Goal: Task Accomplishment & Management: Use online tool/utility

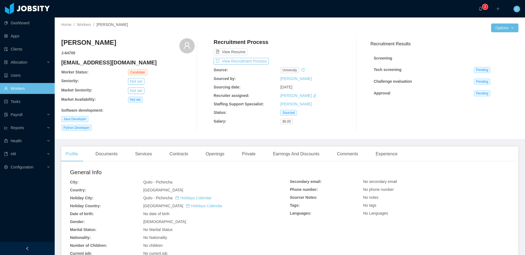
click at [353, 22] on div "Home / Workers / [PERSON_NAME] / Options [PERSON_NAME] J- 64705 [EMAIL_ADDRESS]…" at bounding box center [290, 78] width 470 height 122
click at [43, 61] on div "Allocation" at bounding box center [27, 62] width 55 height 11
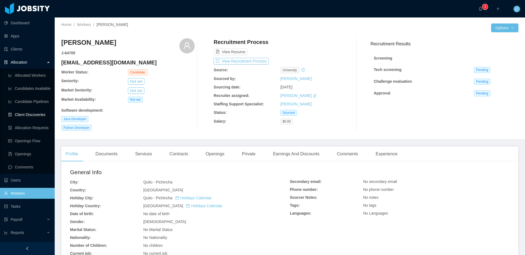
click at [37, 113] on link "Client Discoveries" at bounding box center [29, 114] width 42 height 11
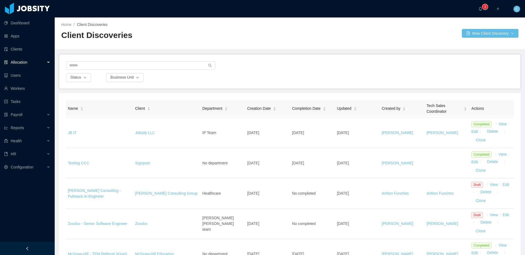
drag, startPoint x: 409, startPoint y: 8, endPoint x: 413, endPoint y: 19, distance: 11.8
click at [409, 8] on div "··· 0 1 2 3 4 5 6 7 8 9 0 1 2 3 4 5 6 7 8 9 0 1 2 3 4 5 6 7 8 9 ··· ··· C ···" at bounding box center [262, 8] width 526 height 17
click at [52, 64] on div "Allocation" at bounding box center [27, 62] width 55 height 11
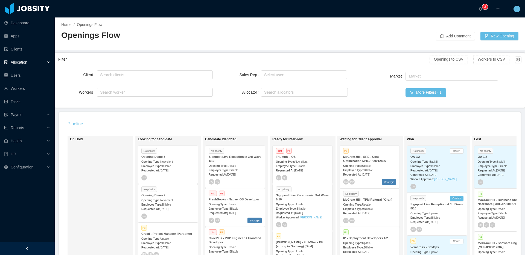
click at [264, 80] on div "Select users" at bounding box center [304, 74] width 87 height 11
click at [263, 80] on div "Select users" at bounding box center [304, 74] width 87 height 11
click at [108, 110] on main "Home / Openings Flow / Openings Flow Add Comment New Opening Filter Openings to…" at bounding box center [290, 136] width 470 height 238
